Goal: Register for event/course

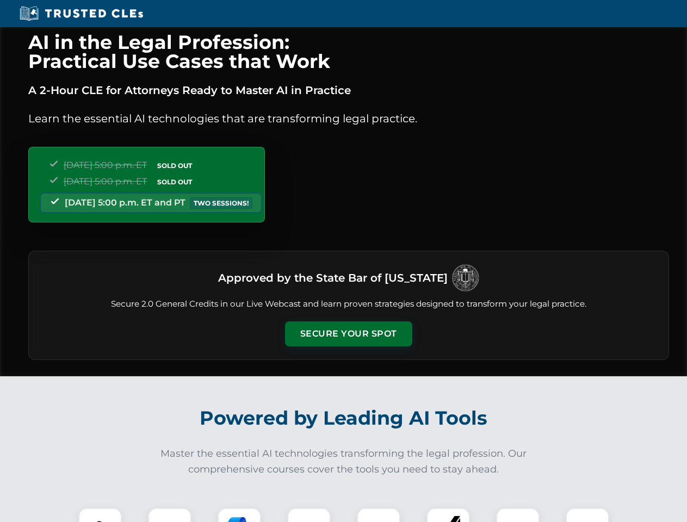
click at [348, 334] on button "Secure Your Spot" at bounding box center [348, 333] width 127 height 25
click at [100, 515] on img at bounding box center [100, 530] width 32 height 32
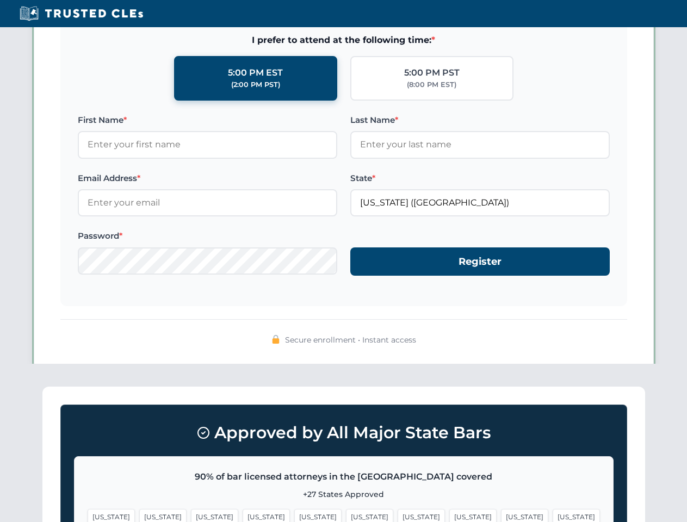
click at [398, 515] on span "[US_STATE]" at bounding box center [421, 517] width 47 height 16
click at [501, 515] on span "[US_STATE]" at bounding box center [524, 517] width 47 height 16
